Goal: Task Accomplishment & Management: Manage account settings

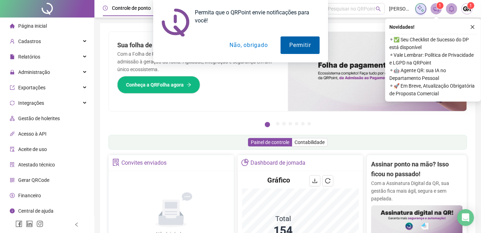
click at [303, 44] on button "Permitir" at bounding box center [299, 44] width 39 height 17
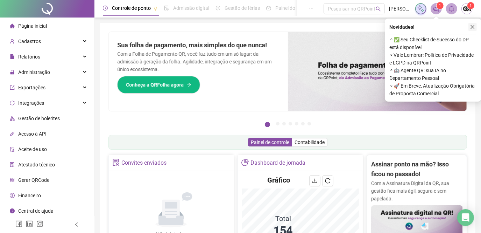
click at [474, 26] on icon "close" at bounding box center [472, 26] width 5 height 5
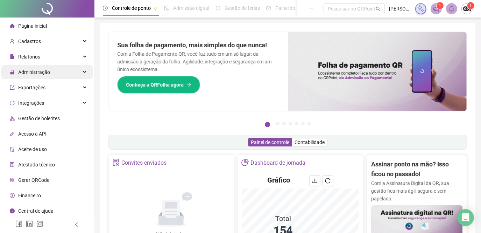
click at [44, 72] on span "Administração" at bounding box center [34, 72] width 32 height 6
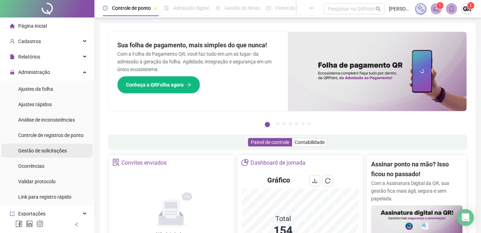
click at [45, 150] on span "Gestão de solicitações" at bounding box center [42, 151] width 49 height 6
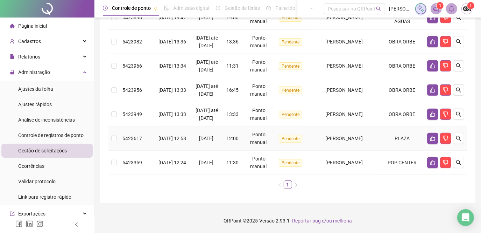
scroll to position [264, 0]
click at [457, 138] on icon "search" at bounding box center [459, 138] width 6 height 6
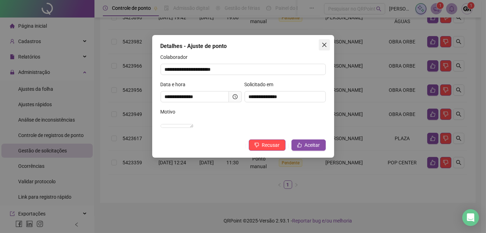
click at [326, 44] on icon "close" at bounding box center [324, 45] width 6 height 6
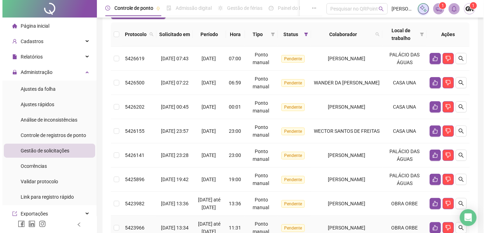
scroll to position [42, 0]
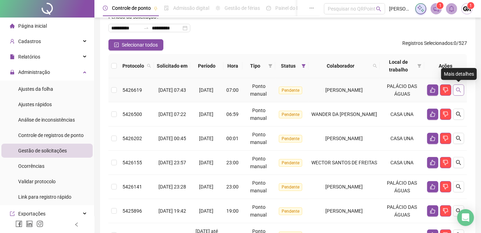
click at [461, 91] on icon "search" at bounding box center [459, 90] width 6 height 6
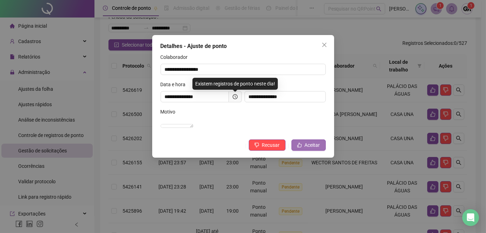
click at [316, 149] on span "Aceitar" at bounding box center [312, 145] width 15 height 8
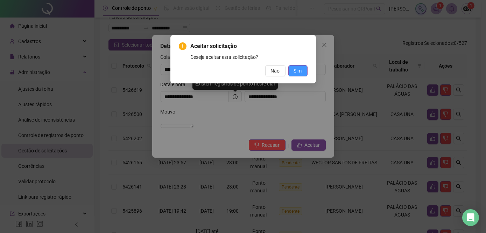
click at [298, 70] on span "Sim" at bounding box center [298, 71] width 8 height 8
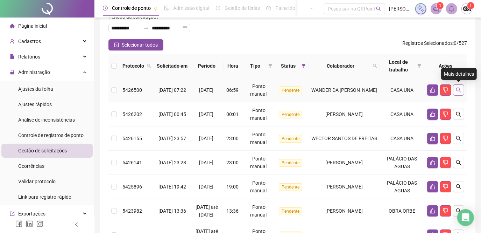
click at [457, 91] on icon "search" at bounding box center [459, 90] width 6 height 6
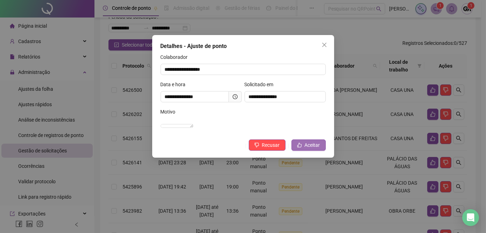
click at [308, 150] on button "Aceitar" at bounding box center [308, 144] width 34 height 11
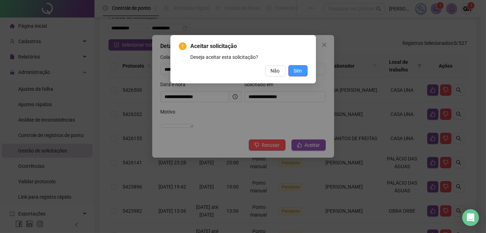
click at [299, 70] on span "Sim" at bounding box center [298, 71] width 8 height 8
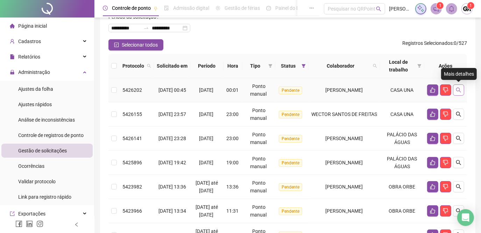
click at [459, 89] on icon "search" at bounding box center [458, 89] width 5 height 5
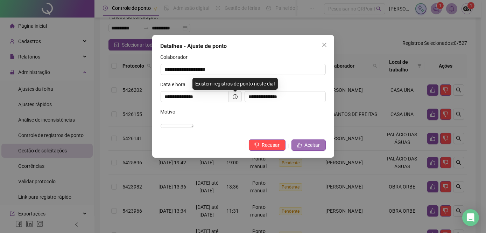
click at [315, 149] on span "Aceitar" at bounding box center [312, 145] width 15 height 8
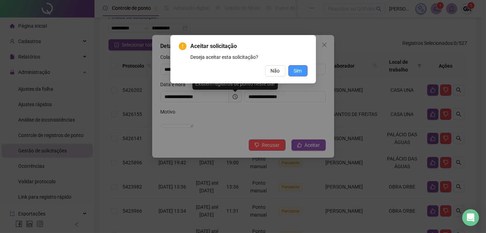
click at [303, 71] on button "Sim" at bounding box center [297, 70] width 19 height 11
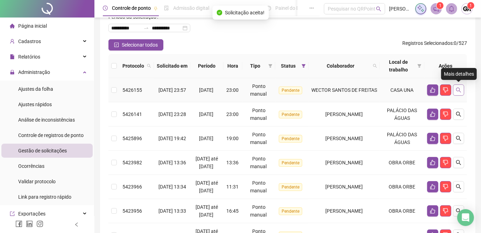
click at [457, 90] on icon "search" at bounding box center [459, 90] width 6 height 6
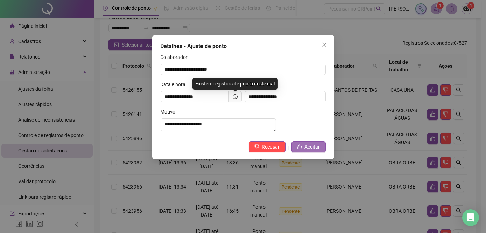
click at [316, 150] on span "Aceitar" at bounding box center [312, 147] width 15 height 8
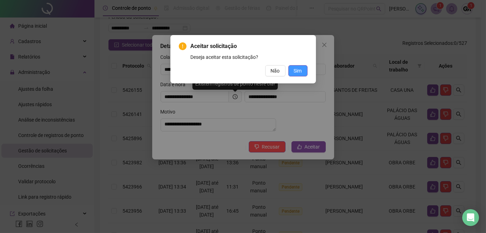
click at [299, 72] on span "Sim" at bounding box center [298, 71] width 8 height 8
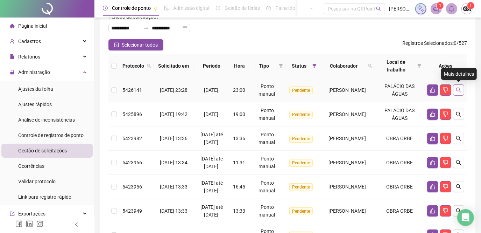
click at [459, 91] on icon "search" at bounding box center [459, 90] width 6 height 6
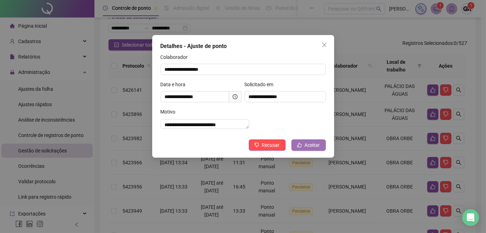
click at [301, 147] on icon "like" at bounding box center [299, 144] width 5 height 5
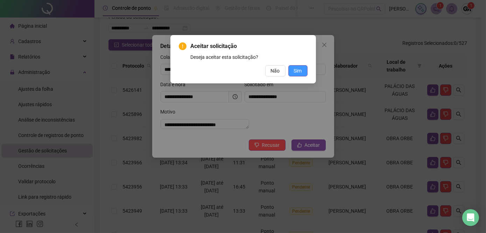
click at [300, 71] on span "Sim" at bounding box center [298, 71] width 8 height 8
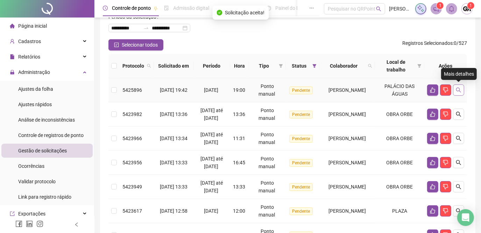
click at [458, 88] on icon "search" at bounding box center [459, 90] width 6 height 6
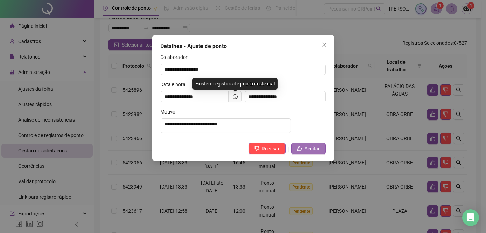
click at [317, 151] on span "Aceitar" at bounding box center [312, 148] width 15 height 8
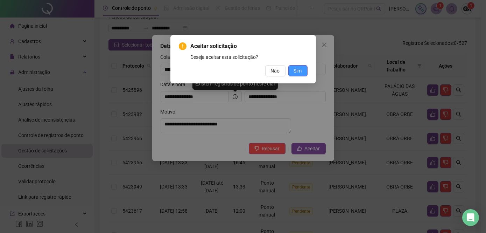
click at [296, 70] on span "Sim" at bounding box center [298, 71] width 8 height 8
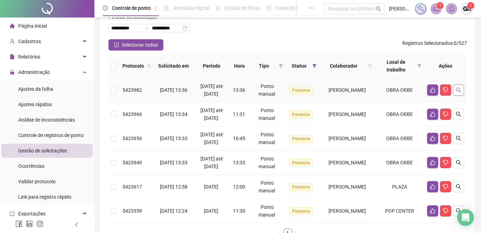
click at [458, 93] on icon "search" at bounding box center [459, 90] width 6 height 6
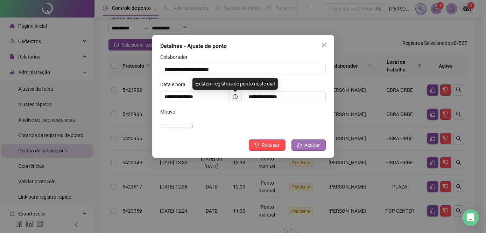
click at [313, 149] on span "Aceitar" at bounding box center [312, 145] width 15 height 8
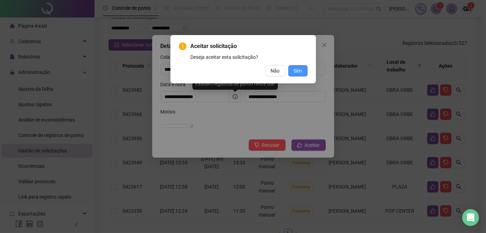
click at [300, 72] on span "Sim" at bounding box center [298, 71] width 8 height 8
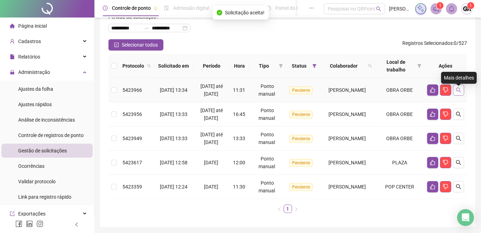
click at [457, 93] on icon "search" at bounding box center [459, 90] width 6 height 6
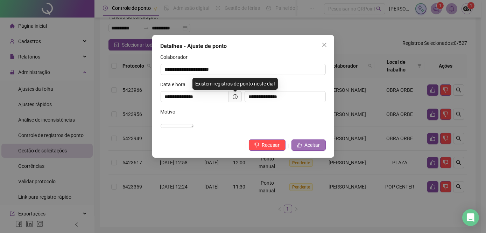
click at [307, 149] on span "Aceitar" at bounding box center [312, 145] width 15 height 8
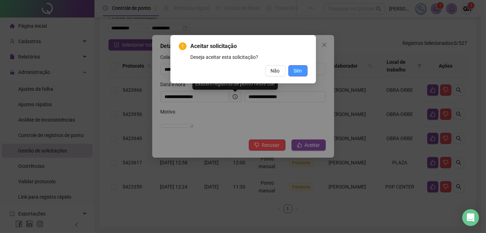
click at [301, 69] on span "Sim" at bounding box center [298, 71] width 8 height 8
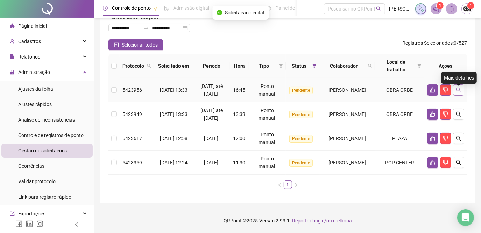
click at [459, 93] on icon "search" at bounding box center [459, 90] width 6 height 6
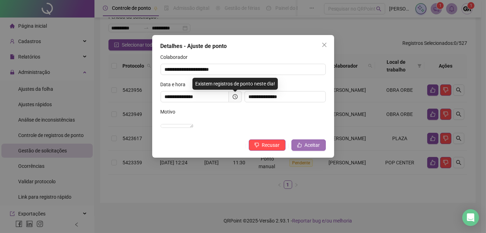
click at [306, 149] on span "Aceitar" at bounding box center [312, 145] width 15 height 8
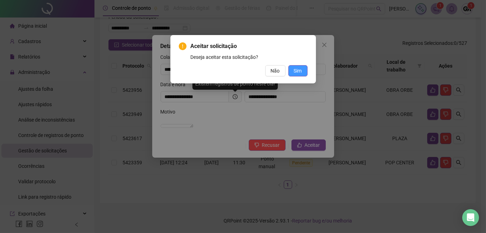
click at [297, 70] on span "Sim" at bounding box center [298, 71] width 8 height 8
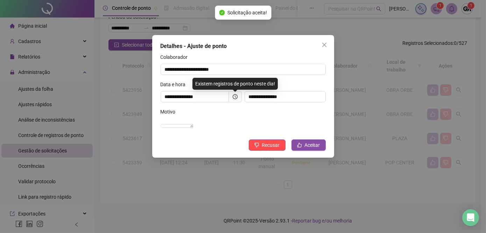
scroll to position [25, 0]
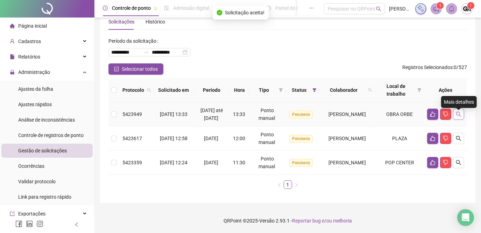
click at [456, 111] on icon "search" at bounding box center [459, 114] width 6 height 6
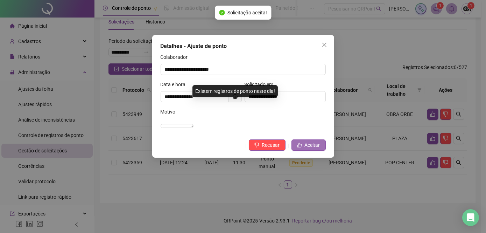
click at [319, 149] on span "Aceitar" at bounding box center [312, 145] width 15 height 8
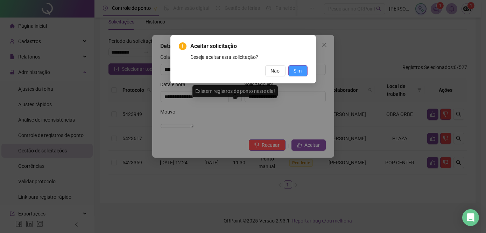
click at [302, 70] on button "Sim" at bounding box center [297, 70] width 19 height 11
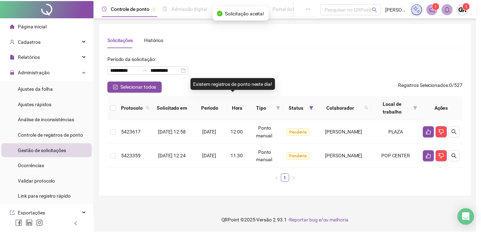
scroll to position [0, 0]
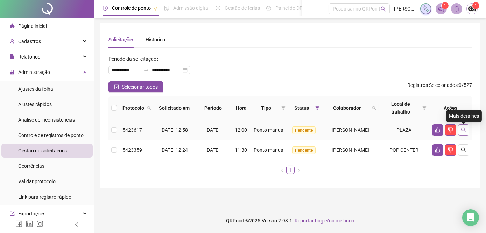
click at [464, 132] on icon "search" at bounding box center [463, 129] width 5 height 5
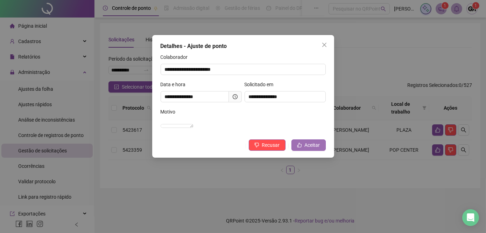
click at [311, 149] on span "Aceitar" at bounding box center [312, 145] width 15 height 8
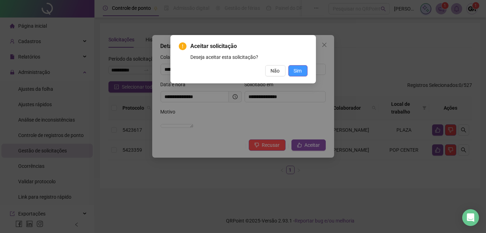
click at [297, 73] on span "Sim" at bounding box center [298, 71] width 8 height 8
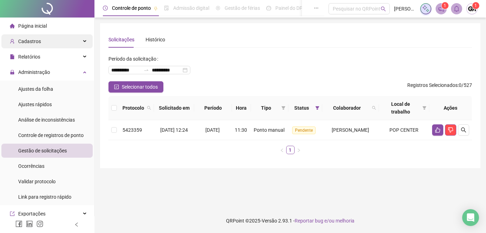
click at [34, 42] on span "Cadastros" at bounding box center [29, 41] width 23 height 6
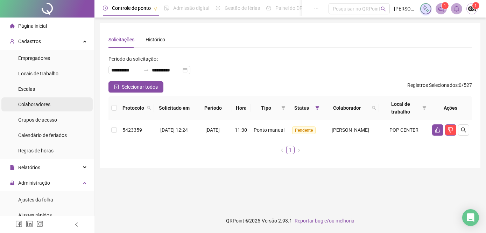
click at [34, 103] on span "Colaboradores" at bounding box center [34, 104] width 32 height 6
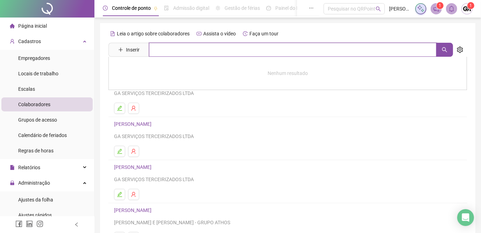
click at [168, 54] on input "text" at bounding box center [292, 50] width 287 height 14
type input "*********"
click at [443, 52] on icon "search" at bounding box center [445, 50] width 6 height 6
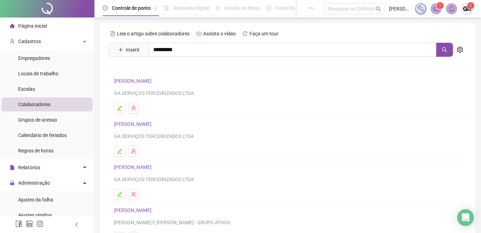
click at [159, 68] on link "[PERSON_NAME]" at bounding box center [139, 70] width 37 height 6
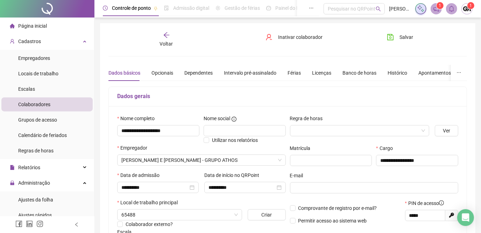
type input "**********"
click at [303, 36] on span "Inativar colaborador" at bounding box center [300, 37] width 44 height 8
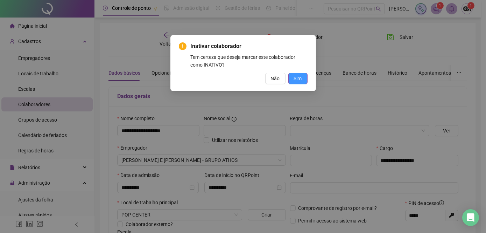
click at [296, 77] on span "Sim" at bounding box center [298, 78] width 8 height 8
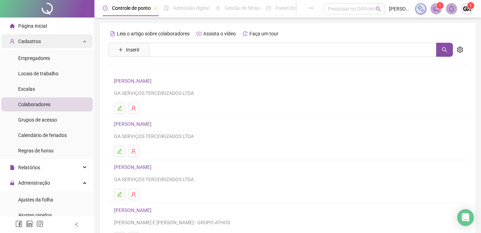
click at [77, 41] on div "Cadastros" at bounding box center [46, 41] width 91 height 14
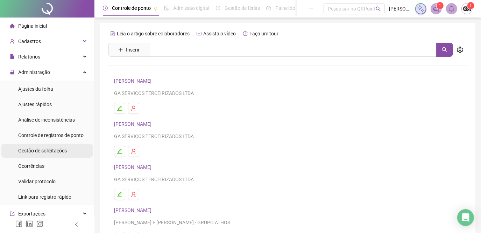
click at [60, 152] on span "Gestão de solicitações" at bounding box center [42, 151] width 49 height 6
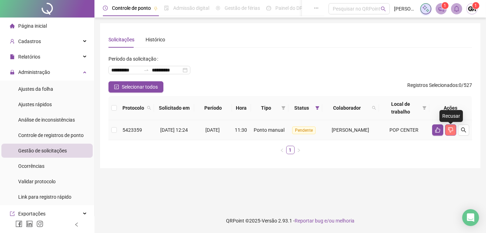
click at [451, 131] on icon "dislike" at bounding box center [451, 130] width 6 height 6
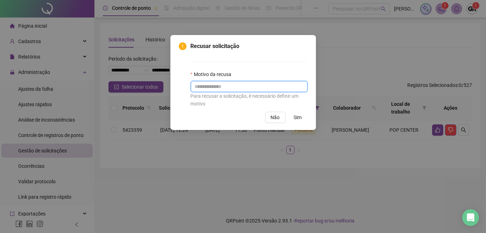
click at [202, 87] on input "text" at bounding box center [249, 86] width 117 height 11
type input "******"
click at [296, 116] on span "Sim" at bounding box center [298, 117] width 8 height 8
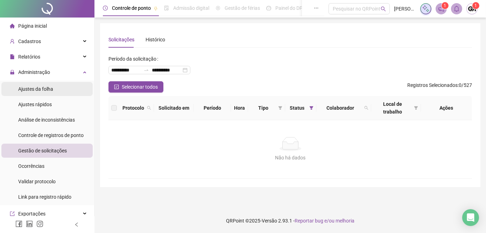
click at [33, 89] on span "Ajustes da folha" at bounding box center [35, 89] width 35 height 6
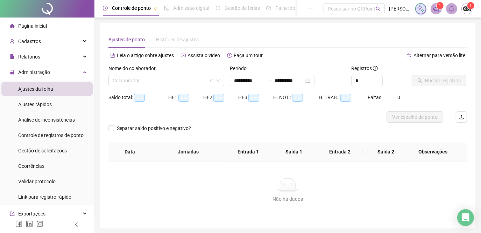
type input "**********"
